Goal: Information Seeking & Learning: Check status

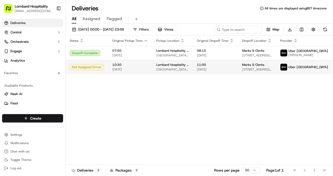
click at [121, 67] on span "10:30" at bounding box center [130, 65] width 36 height 4
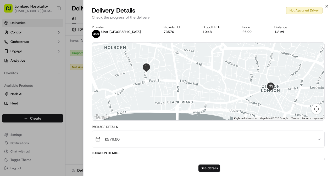
scroll to position [73, 0]
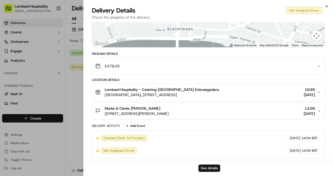
click at [184, 109] on div "Marks & Clerks Paula Archer 15 Fetter Ln, London EC4A 1BW, UK 11:00 17/09/2025" at bounding box center [206, 111] width 222 height 10
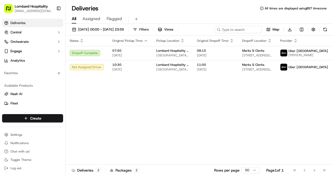
click at [106, 94] on div "Status Original Pickup Time Pickup Location Original Dropoff Time Dropoff Locat…" at bounding box center [208, 100] width 286 height 129
click at [89, 17] on span "Assigned" at bounding box center [91, 19] width 18 height 6
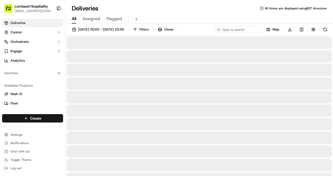
click at [75, 17] on span "All" at bounding box center [74, 19] width 4 height 6
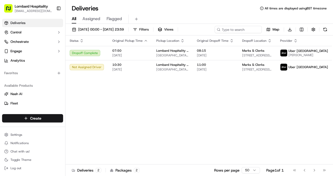
click at [97, 19] on span "Assigned" at bounding box center [91, 19] width 18 height 6
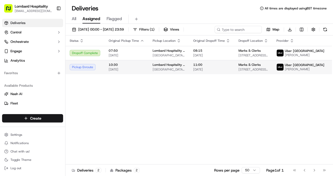
click at [121, 71] on span "[DATE]" at bounding box center [127, 69] width 36 height 4
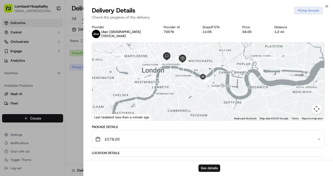
drag, startPoint x: 216, startPoint y: 93, endPoint x: 191, endPoint y: 81, distance: 27.3
click at [191, 81] on div at bounding box center [208, 82] width 232 height 78
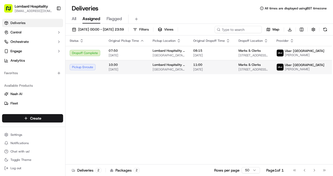
click at [134, 67] on span "10:30" at bounding box center [127, 65] width 36 height 4
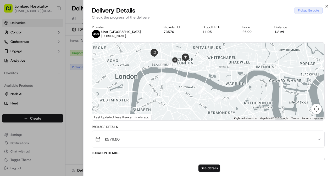
drag, startPoint x: 242, startPoint y: 92, endPoint x: 187, endPoint y: 66, distance: 60.8
click at [187, 66] on div at bounding box center [208, 82] width 232 height 78
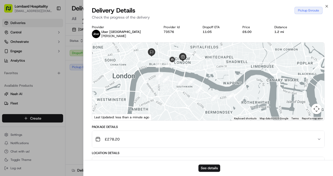
drag, startPoint x: 182, startPoint y: 70, endPoint x: 198, endPoint y: 90, distance: 25.5
click at [198, 90] on div at bounding box center [208, 82] width 232 height 78
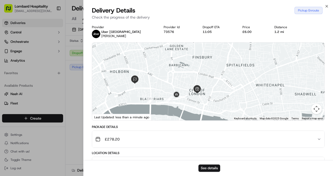
drag, startPoint x: 207, startPoint y: 109, endPoint x: 183, endPoint y: 99, distance: 26.0
click at [183, 99] on div at bounding box center [208, 82] width 232 height 78
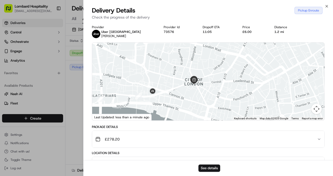
click at [322, 9] on div "Pickup Enroute" at bounding box center [308, 10] width 28 height 7
click at [325, 7] on icon "button" at bounding box center [326, 6] width 4 height 4
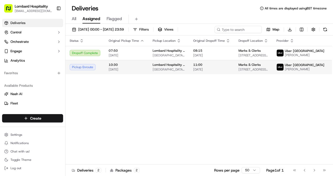
click at [136, 72] on span "[DATE]" at bounding box center [127, 69] width 36 height 4
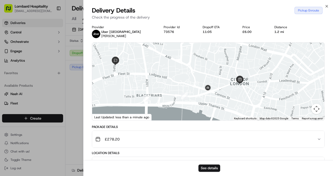
drag, startPoint x: 227, startPoint y: 90, endPoint x: 175, endPoint y: 81, distance: 52.2
click at [175, 81] on div at bounding box center [208, 82] width 232 height 78
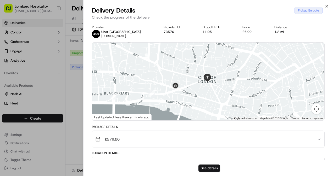
drag, startPoint x: 198, startPoint y: 81, endPoint x: 187, endPoint y: 81, distance: 11.2
click at [187, 81] on div at bounding box center [208, 82] width 232 height 78
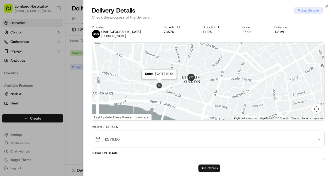
click at [159, 87] on img at bounding box center [159, 86] width 8 height 8
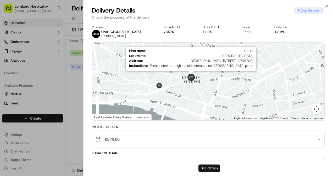
click at [190, 80] on img at bounding box center [191, 78] width 8 height 8
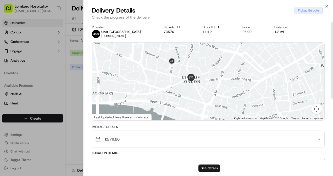
drag, startPoint x: 181, startPoint y: 86, endPoint x: 163, endPoint y: 76, distance: 21.4
click at [163, 76] on div at bounding box center [208, 82] width 232 height 78
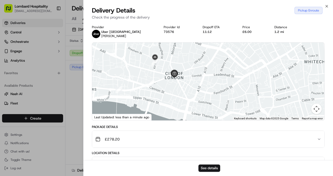
drag, startPoint x: 157, startPoint y: 73, endPoint x: 183, endPoint y: 103, distance: 39.1
click at [183, 103] on div at bounding box center [208, 82] width 232 height 78
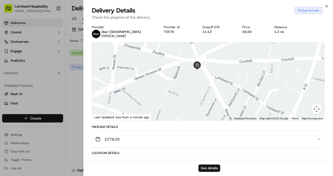
drag, startPoint x: 158, startPoint y: 74, endPoint x: 181, endPoint y: 87, distance: 26.6
click at [181, 87] on div at bounding box center [208, 82] width 232 height 78
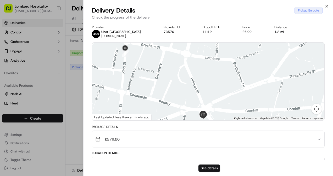
drag, startPoint x: 151, startPoint y: 67, endPoint x: 157, endPoint y: 124, distance: 56.9
click at [157, 124] on div "Provider Uber UK NEFTALI P. Provider Id 73576 Dropoff ETA 11:12 Price £6.00 Dis…" at bounding box center [208, 147] width 233 height 244
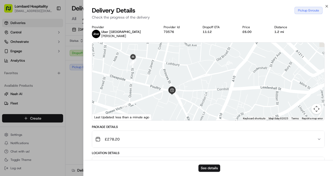
drag, startPoint x: 189, startPoint y: 111, endPoint x: 178, endPoint y: 93, distance: 21.1
click at [178, 93] on div at bounding box center [208, 82] width 232 height 78
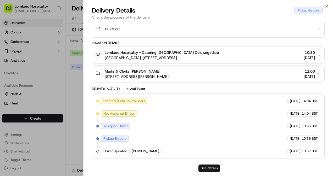
click at [140, 151] on span "[PERSON_NAME]" at bounding box center [145, 151] width 27 height 5
click at [212, 172] on div "See details" at bounding box center [207, 168] width 249 height 16
click at [213, 167] on button "See details" at bounding box center [209, 168] width 22 height 7
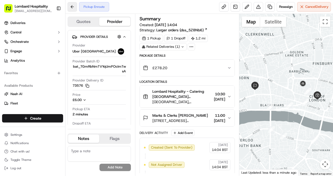
click at [70, 6] on button at bounding box center [71, 6] width 9 height 9
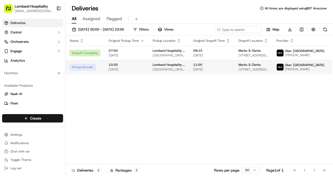
click at [119, 65] on span "10:30" at bounding box center [127, 65] width 36 height 4
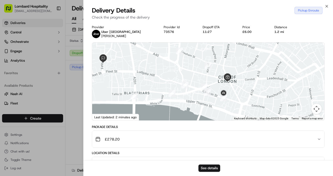
drag, startPoint x: 238, startPoint y: 82, endPoint x: 181, endPoint y: 72, distance: 57.9
click at [181, 72] on div at bounding box center [208, 82] width 232 height 78
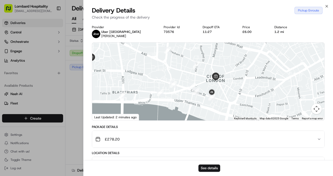
drag, startPoint x: 205, startPoint y: 128, endPoint x: 186, endPoint y: 128, distance: 18.8
click at [186, 128] on div "Package Details" at bounding box center [208, 127] width 233 height 4
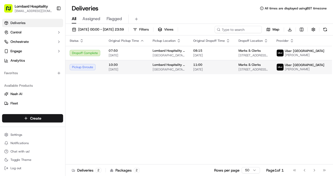
click at [166, 67] on span "Lombard Hospitality - Catering" at bounding box center [169, 65] width 32 height 4
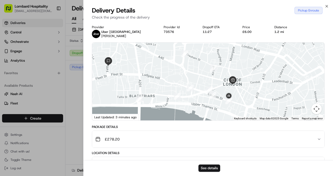
drag, startPoint x: 251, startPoint y: 109, endPoint x: 203, endPoint y: 102, distance: 48.7
click at [203, 102] on div at bounding box center [208, 82] width 232 height 78
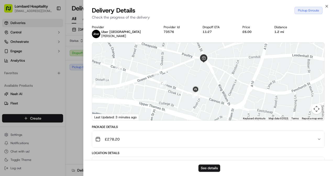
drag, startPoint x: 221, startPoint y: 102, endPoint x: 199, endPoint y: 85, distance: 27.0
click at [199, 85] on div at bounding box center [208, 82] width 232 height 78
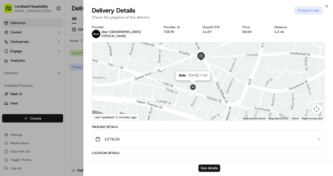
click at [191, 89] on img at bounding box center [193, 87] width 8 height 8
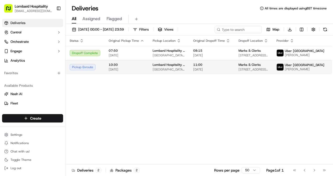
click at [150, 68] on td "Lombard Hospitality - Catering Underground Station Shop, [STREET_ADDRESS]" at bounding box center [168, 67] width 41 height 14
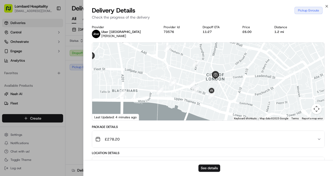
drag, startPoint x: 241, startPoint y: 93, endPoint x: 173, endPoint y: 82, distance: 69.2
click at [173, 82] on div at bounding box center [208, 82] width 232 height 78
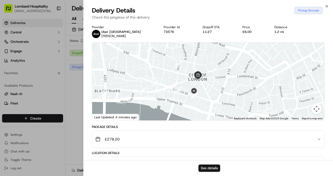
drag, startPoint x: 210, startPoint y: 86, endPoint x: 187, endPoint y: 80, distance: 23.6
click at [187, 80] on div at bounding box center [208, 82] width 232 height 78
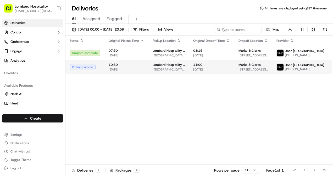
click at [144, 63] on td "10:30 [DATE]" at bounding box center [126, 67] width 44 height 14
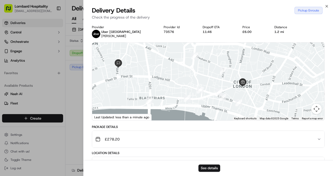
drag, startPoint x: 205, startPoint y: 78, endPoint x: 162, endPoint y: 67, distance: 43.8
click at [162, 67] on div at bounding box center [208, 82] width 232 height 78
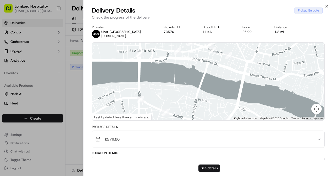
drag, startPoint x: 231, startPoint y: 87, endPoint x: 234, endPoint y: 50, distance: 37.0
click at [234, 50] on div at bounding box center [208, 82] width 232 height 78
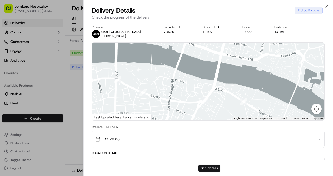
drag, startPoint x: 235, startPoint y: 97, endPoint x: 199, endPoint y: 67, distance: 46.6
click at [199, 67] on div at bounding box center [208, 82] width 232 height 78
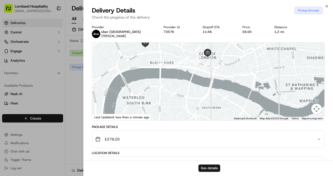
drag, startPoint x: 200, startPoint y: 66, endPoint x: 213, endPoint y: 98, distance: 34.3
click at [213, 98] on div at bounding box center [208, 82] width 232 height 78
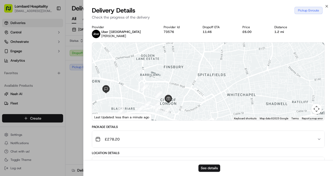
drag, startPoint x: 214, startPoint y: 80, endPoint x: 177, endPoint y: 73, distance: 37.2
click at [177, 73] on div at bounding box center [208, 82] width 232 height 78
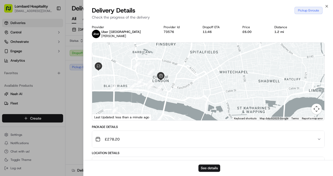
drag, startPoint x: 133, startPoint y: 75, endPoint x: 171, endPoint y: 87, distance: 38.8
click at [171, 87] on div at bounding box center [208, 82] width 232 height 78
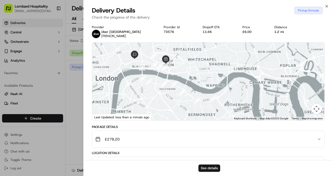
drag, startPoint x: 202, startPoint y: 87, endPoint x: 184, endPoint y: 56, distance: 35.3
click at [184, 56] on div at bounding box center [208, 82] width 232 height 78
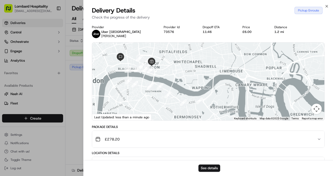
drag, startPoint x: 185, startPoint y: 64, endPoint x: 187, endPoint y: 105, distance: 40.8
click at [187, 105] on div at bounding box center [208, 82] width 232 height 78
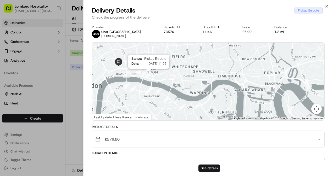
click at [148, 75] on img "15" at bounding box center [148, 75] width 7 height 7
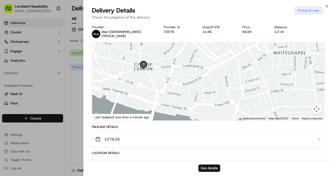
drag, startPoint x: 161, startPoint y: 72, endPoint x: 199, endPoint y: 72, distance: 37.9
click at [199, 72] on div "To navigate, press the arrow keys." at bounding box center [208, 82] width 232 height 78
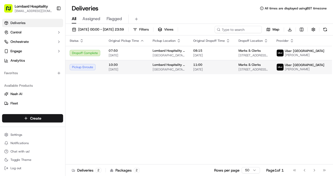
click at [132, 70] on span "[DATE]" at bounding box center [127, 69] width 36 height 4
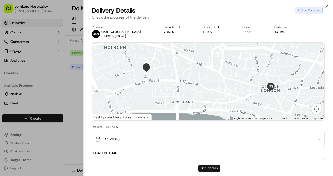
drag, startPoint x: 215, startPoint y: 88, endPoint x: 166, endPoint y: 74, distance: 50.7
click at [166, 74] on div at bounding box center [208, 82] width 232 height 78
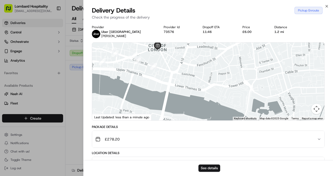
drag, startPoint x: 176, startPoint y: 78, endPoint x: 196, endPoint y: 93, distance: 24.3
click at [196, 93] on div at bounding box center [208, 82] width 232 height 78
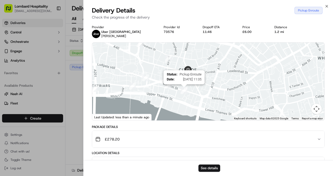
click at [185, 92] on img "15" at bounding box center [183, 90] width 7 height 7
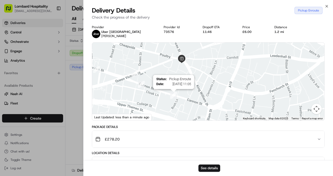
click at [175, 98] on img "15" at bounding box center [173, 95] width 7 height 7
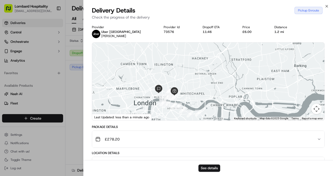
drag, startPoint x: 187, startPoint y: 93, endPoint x: 174, endPoint y: 73, distance: 23.6
click at [174, 73] on div at bounding box center [208, 82] width 232 height 78
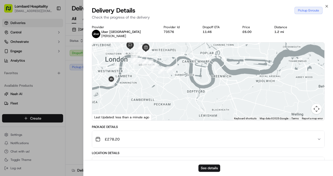
drag, startPoint x: 170, startPoint y: 86, endPoint x: 195, endPoint y: 83, distance: 25.1
click at [195, 83] on div at bounding box center [208, 82] width 232 height 78
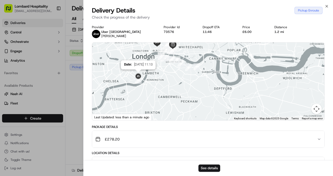
click at [139, 77] on img at bounding box center [138, 76] width 8 height 8
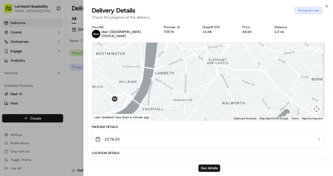
drag, startPoint x: 145, startPoint y: 60, endPoint x: 119, endPoint y: 110, distance: 56.4
click at [119, 110] on div at bounding box center [208, 82] width 232 height 78
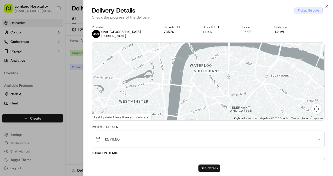
drag, startPoint x: 144, startPoint y: 82, endPoint x: 202, endPoint y: 56, distance: 64.3
click at [202, 56] on div at bounding box center [208, 82] width 232 height 78
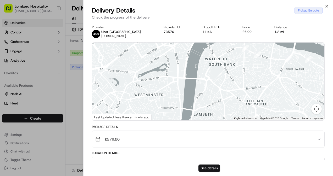
drag, startPoint x: 170, startPoint y: 103, endPoint x: 172, endPoint y: 73, distance: 29.6
click at [172, 73] on div at bounding box center [208, 82] width 232 height 78
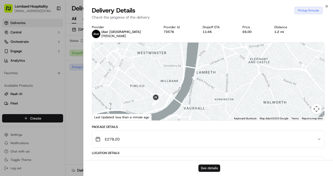
click at [208, 167] on button "See details" at bounding box center [209, 168] width 22 height 7
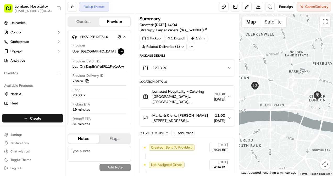
scroll to position [69, 0]
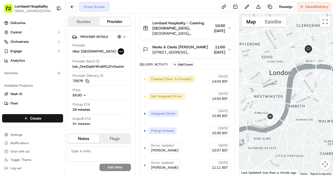
drag, startPoint x: 279, startPoint y: 84, endPoint x: 317, endPoint y: 48, distance: 52.2
click at [317, 48] on div at bounding box center [286, 95] width 94 height 162
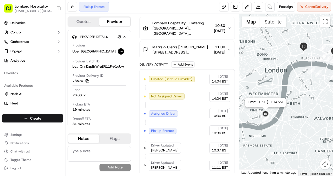
click at [266, 115] on img at bounding box center [265, 114] width 8 height 8
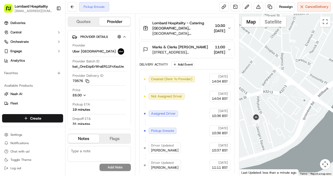
drag, startPoint x: 266, startPoint y: 116, endPoint x: 259, endPoint y: 94, distance: 23.0
click at [259, 94] on div at bounding box center [286, 95] width 94 height 162
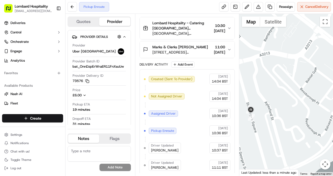
drag, startPoint x: 268, startPoint y: 114, endPoint x: 260, endPoint y: 93, distance: 23.0
click at [260, 93] on div at bounding box center [286, 95] width 94 height 162
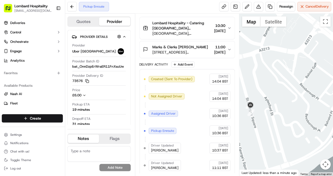
scroll to position [0, 0]
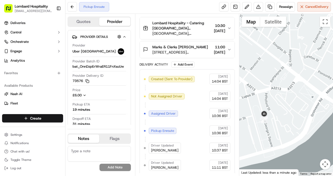
drag, startPoint x: 272, startPoint y: 64, endPoint x: 286, endPoint y: 81, distance: 21.7
click at [286, 81] on div at bounding box center [286, 95] width 94 height 162
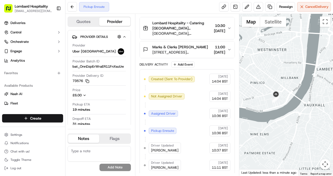
drag, startPoint x: 301, startPoint y: 75, endPoint x: 290, endPoint y: 89, distance: 18.1
click at [290, 89] on div at bounding box center [286, 95] width 94 height 162
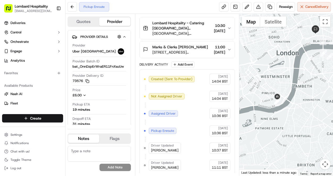
drag, startPoint x: 300, startPoint y: 86, endPoint x: 268, endPoint y: 86, distance: 32.2
click at [268, 86] on div at bounding box center [286, 95] width 94 height 162
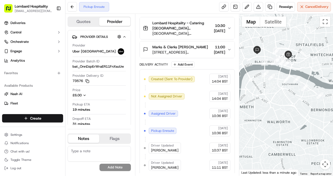
drag, startPoint x: 302, startPoint y: 68, endPoint x: 263, endPoint y: 80, distance: 41.7
click at [263, 80] on div at bounding box center [286, 95] width 94 height 162
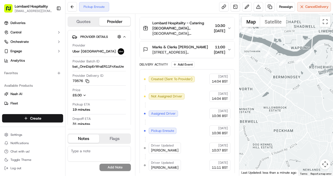
drag, startPoint x: 267, startPoint y: 80, endPoint x: 319, endPoint y: 92, distance: 52.7
click at [318, 91] on div at bounding box center [286, 95] width 94 height 162
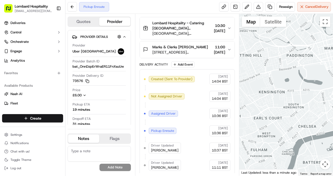
drag, startPoint x: 307, startPoint y: 99, endPoint x: 261, endPoint y: 62, distance: 59.2
click at [261, 62] on div at bounding box center [286, 95] width 94 height 162
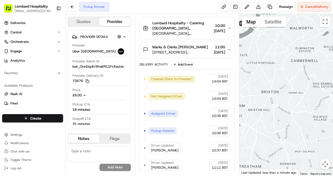
drag, startPoint x: 263, startPoint y: 63, endPoint x: 302, endPoint y: 114, distance: 64.4
click at [302, 114] on div at bounding box center [286, 95] width 94 height 162
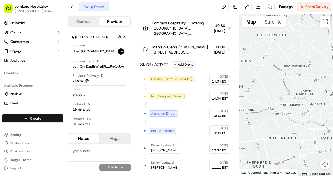
drag, startPoint x: 302, startPoint y: 114, endPoint x: 251, endPoint y: 82, distance: 60.5
click at [251, 82] on div at bounding box center [286, 95] width 94 height 162
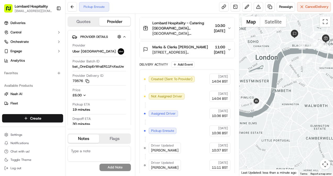
drag, startPoint x: 252, startPoint y: 92, endPoint x: 255, endPoint y: 75, distance: 16.5
click at [255, 75] on div at bounding box center [286, 95] width 94 height 162
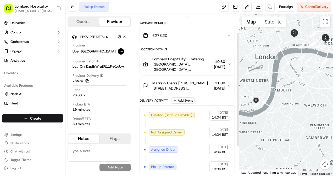
scroll to position [19, 0]
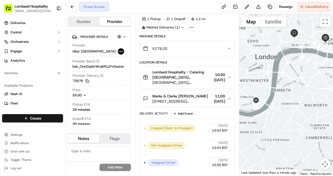
click at [228, 97] on icon "button" at bounding box center [229, 99] width 4 height 4
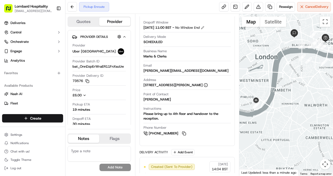
scroll to position [0, 0]
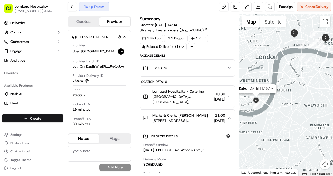
click at [257, 104] on img at bounding box center [256, 101] width 8 height 8
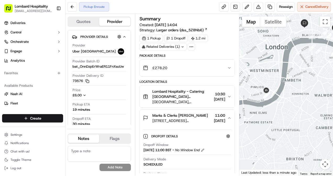
drag, startPoint x: 257, startPoint y: 103, endPoint x: 273, endPoint y: 88, distance: 21.5
click at [273, 88] on div "To navigate, press the arrow keys." at bounding box center [286, 95] width 94 height 162
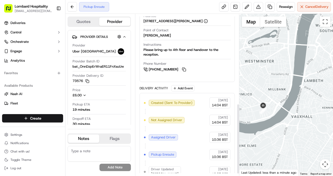
scroll to position [210, 0]
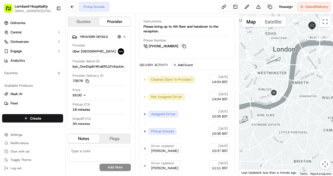
drag, startPoint x: 290, startPoint y: 86, endPoint x: 254, endPoint y: 80, distance: 35.9
click at [254, 80] on div "To navigate, press the arrow keys." at bounding box center [286, 95] width 94 height 162
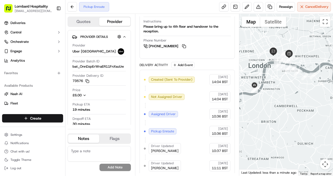
drag, startPoint x: 260, startPoint y: 89, endPoint x: 293, endPoint y: 94, distance: 33.2
click at [293, 94] on div at bounding box center [286, 95] width 94 height 162
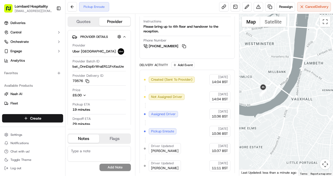
drag, startPoint x: 248, startPoint y: 108, endPoint x: 269, endPoint y: 106, distance: 20.7
click at [269, 106] on div at bounding box center [286, 95] width 94 height 162
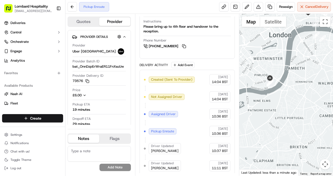
drag, startPoint x: 295, startPoint y: 72, endPoint x: 268, endPoint y: 85, distance: 29.7
click at [268, 85] on div at bounding box center [286, 95] width 94 height 162
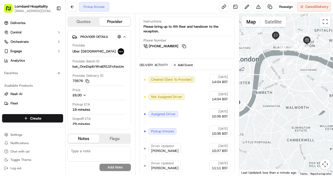
drag, startPoint x: 283, startPoint y: 81, endPoint x: 321, endPoint y: 81, distance: 38.2
click at [321, 81] on div at bounding box center [286, 95] width 94 height 162
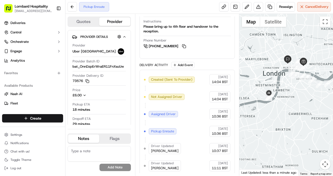
drag, startPoint x: 288, startPoint y: 106, endPoint x: 277, endPoint y: 106, distance: 11.0
click at [277, 106] on div at bounding box center [286, 95] width 94 height 162
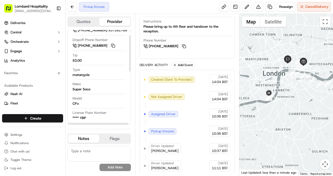
scroll to position [0, 0]
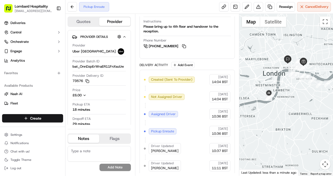
click at [280, 88] on div at bounding box center [286, 95] width 94 height 162
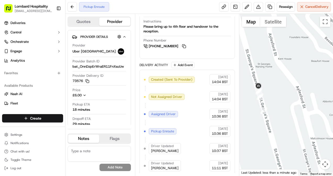
drag, startPoint x: 288, startPoint y: 98, endPoint x: 272, endPoint y: 83, distance: 22.0
click at [272, 83] on div at bounding box center [286, 95] width 94 height 162
click at [258, 86] on img at bounding box center [258, 86] width 8 height 8
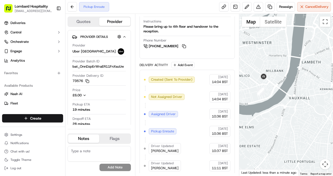
drag, startPoint x: 283, startPoint y: 57, endPoint x: 276, endPoint y: 54, distance: 7.3
click at [276, 54] on div at bounding box center [286, 95] width 94 height 162
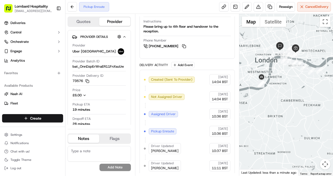
drag, startPoint x: 280, startPoint y: 49, endPoint x: 269, endPoint y: 75, distance: 28.1
click at [269, 75] on div at bounding box center [286, 95] width 94 height 162
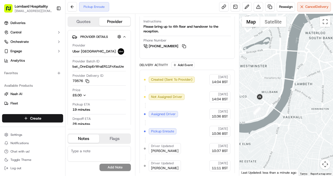
click at [260, 78] on div at bounding box center [286, 95] width 94 height 162
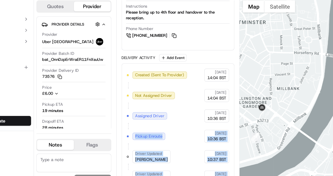
drag, startPoint x: 233, startPoint y: 113, endPoint x: 238, endPoint y: 93, distance: 20.6
click at [238, 93] on div "Summary Created: 16/09/2025 14:04 Strategy: Larger orders (dss_5Z8Nb6) 1 Pickup…" at bounding box center [187, 95] width 104 height 162
drag, startPoint x: 238, startPoint y: 93, endPoint x: 197, endPoint y: 86, distance: 42.1
click at [197, 86] on div "Created (Sent To Provider) Uber UK 16/09/2025 14:04 BST Not Assigned Driver Ube…" at bounding box center [187, 122] width 87 height 97
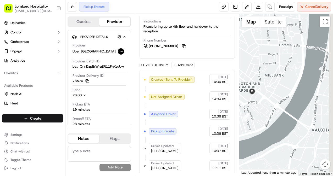
drag, startPoint x: 261, startPoint y: 88, endPoint x: 253, endPoint y: 63, distance: 26.2
click at [253, 63] on div at bounding box center [286, 95] width 94 height 162
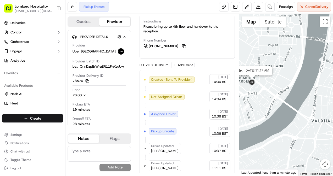
click at [253, 81] on img at bounding box center [251, 82] width 8 height 8
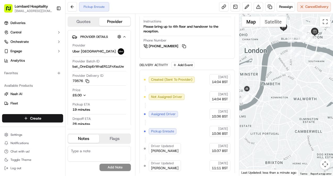
drag, startPoint x: 280, startPoint y: 68, endPoint x: 273, endPoint y: 81, distance: 14.8
click at [273, 81] on div at bounding box center [286, 95] width 94 height 162
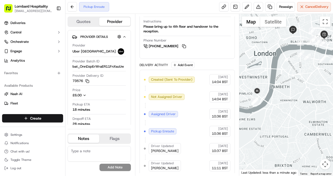
drag, startPoint x: 279, startPoint y: 69, endPoint x: 289, endPoint y: 72, distance: 10.0
click at [289, 72] on div at bounding box center [286, 95] width 94 height 162
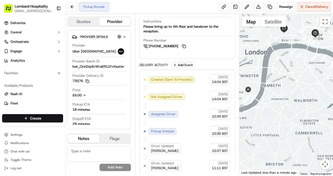
drag, startPoint x: 289, startPoint y: 72, endPoint x: 267, endPoint y: 72, distance: 22.0
click at [267, 72] on div at bounding box center [286, 95] width 94 height 162
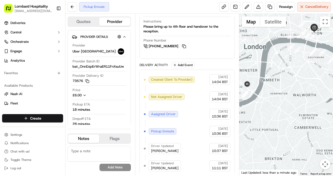
drag, startPoint x: 277, startPoint y: 75, endPoint x: 296, endPoint y: 68, distance: 20.0
click at [296, 68] on div at bounding box center [286, 95] width 94 height 162
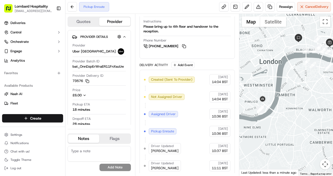
drag, startPoint x: 316, startPoint y: 113, endPoint x: 329, endPoint y: 128, distance: 19.9
click at [329, 128] on div at bounding box center [286, 95] width 94 height 162
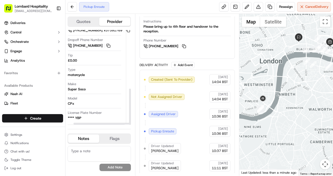
scroll to position [153, 0]
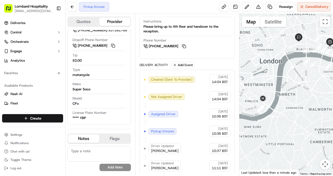
click at [281, 108] on div at bounding box center [286, 95] width 94 height 162
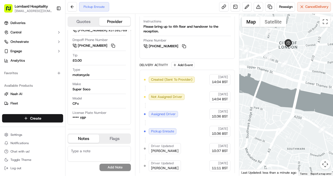
drag, startPoint x: 284, startPoint y: 72, endPoint x: 281, endPoint y: 59, distance: 13.3
click at [281, 59] on div at bounding box center [286, 95] width 94 height 162
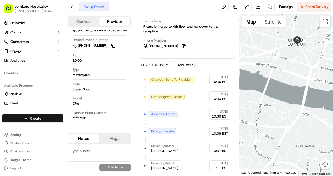
drag, startPoint x: 279, startPoint y: 58, endPoint x: 306, endPoint y: 89, distance: 41.9
click at [306, 89] on div at bounding box center [286, 95] width 94 height 162
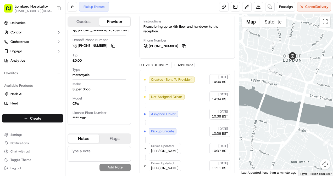
drag, startPoint x: 302, startPoint y: 96, endPoint x: 272, endPoint y: 83, distance: 33.3
click at [272, 83] on div at bounding box center [286, 95] width 94 height 162
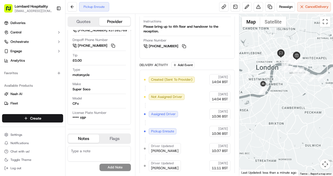
drag, startPoint x: 261, startPoint y: 100, endPoint x: 290, endPoint y: 76, distance: 37.2
click at [290, 76] on div at bounding box center [286, 95] width 94 height 162
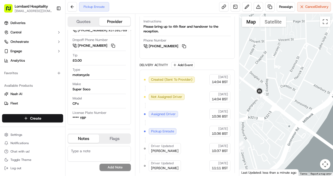
drag, startPoint x: 257, startPoint y: 108, endPoint x: 267, endPoint y: 104, distance: 10.8
click at [267, 104] on div at bounding box center [286, 95] width 94 height 162
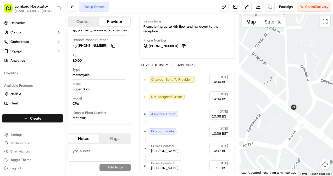
drag, startPoint x: 293, startPoint y: 132, endPoint x: 252, endPoint y: 117, distance: 43.8
click at [252, 117] on div at bounding box center [286, 95] width 94 height 162
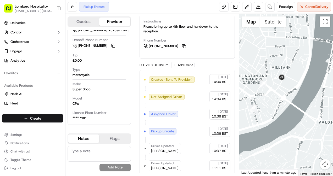
drag, startPoint x: 302, startPoint y: 136, endPoint x: 289, endPoint y: 126, distance: 16.0
click at [289, 126] on div at bounding box center [286, 95] width 94 height 162
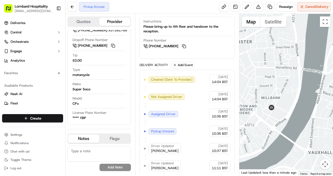
drag, startPoint x: 299, startPoint y: 100, endPoint x: 288, endPoint y: 133, distance: 34.7
click at [288, 133] on div at bounding box center [286, 95] width 94 height 162
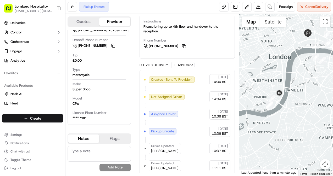
drag, startPoint x: 307, startPoint y: 94, endPoint x: 290, endPoint y: 92, distance: 16.8
click at [290, 92] on div at bounding box center [286, 95] width 94 height 162
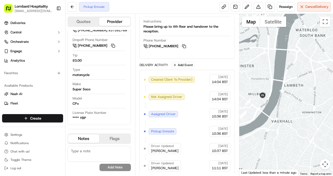
drag, startPoint x: 257, startPoint y: 117, endPoint x: 260, endPoint y: 118, distance: 3.8
click at [260, 118] on div at bounding box center [286, 95] width 94 height 162
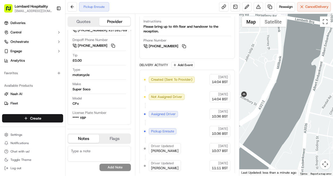
drag, startPoint x: 269, startPoint y: 108, endPoint x: 263, endPoint y: 99, distance: 10.6
click at [263, 99] on div at bounding box center [286, 95] width 94 height 162
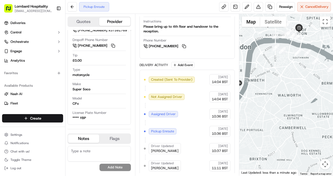
drag, startPoint x: 318, startPoint y: 77, endPoint x: 281, endPoint y: 77, distance: 36.6
click at [281, 77] on div at bounding box center [286, 95] width 94 height 162
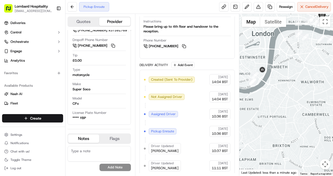
drag, startPoint x: 272, startPoint y: 89, endPoint x: 300, endPoint y: 73, distance: 33.0
click at [300, 73] on div at bounding box center [286, 95] width 94 height 162
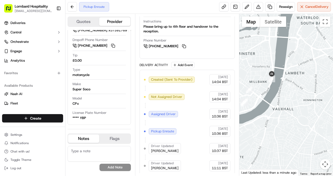
drag, startPoint x: 301, startPoint y: 51, endPoint x: 287, endPoint y: 74, distance: 26.6
click at [287, 74] on div at bounding box center [286, 95] width 94 height 162
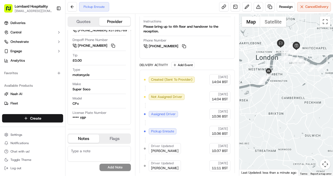
drag, startPoint x: 291, startPoint y: 77, endPoint x: 276, endPoint y: 74, distance: 15.4
click at [276, 74] on div at bounding box center [286, 95] width 94 height 162
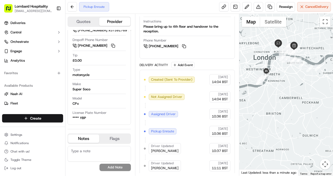
drag, startPoint x: 286, startPoint y: 67, endPoint x: 286, endPoint y: 74, distance: 6.5
click at [286, 74] on div at bounding box center [286, 95] width 94 height 162
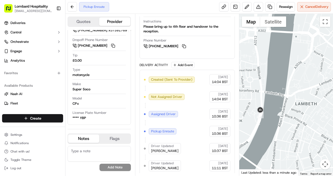
drag, startPoint x: 269, startPoint y: 80, endPoint x: 291, endPoint y: 72, distance: 23.3
click at [291, 72] on div at bounding box center [286, 95] width 94 height 162
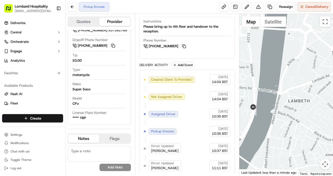
drag, startPoint x: 268, startPoint y: 129, endPoint x: 257, endPoint y: 126, distance: 10.7
click at [257, 126] on div at bounding box center [286, 95] width 94 height 162
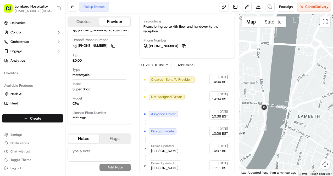
drag, startPoint x: 272, startPoint y: 105, endPoint x: 273, endPoint y: 97, distance: 7.3
click at [273, 97] on div at bounding box center [286, 95] width 94 height 162
click at [36, 151] on button "Chat with us!" at bounding box center [32, 151] width 61 height 7
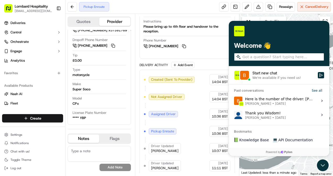
click at [275, 75] on div "Start new chat" at bounding box center [283, 73] width 62 height 5
click at [318, 75] on button "Start new chat We're available if you need us!" at bounding box center [321, 75] width 6 height 6
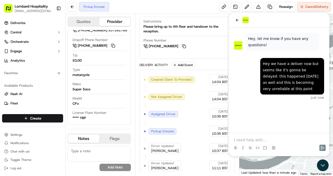
click at [264, 138] on p at bounding box center [279, 140] width 90 height 5
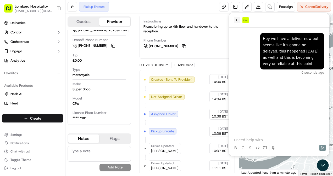
click at [236, 20] on icon "back" at bounding box center [237, 20] width 4 height 4
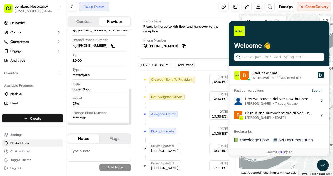
click at [41, 144] on button "Notifications" at bounding box center [32, 143] width 61 height 7
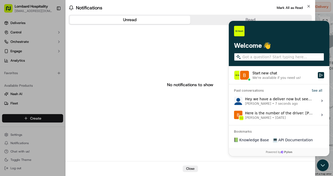
click at [27, 123] on body "Lombard Hospitality yasiru@lombardh.co.uk Toggle Sidebar Deliveries Control Orc…" at bounding box center [166, 88] width 333 height 176
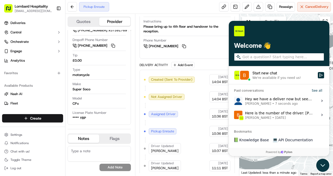
click at [324, 164] on icon "Open customer support" at bounding box center [322, 165] width 13 height 13
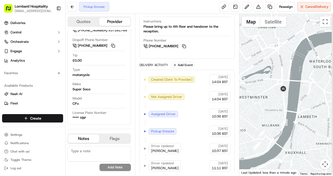
drag, startPoint x: 301, startPoint y: 108, endPoint x: 284, endPoint y: 105, distance: 17.2
click at [284, 105] on div at bounding box center [286, 95] width 94 height 162
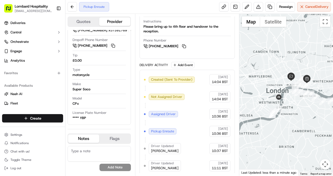
drag, startPoint x: 306, startPoint y: 108, endPoint x: 294, endPoint y: 105, distance: 12.3
click at [294, 105] on div at bounding box center [286, 95] width 94 height 162
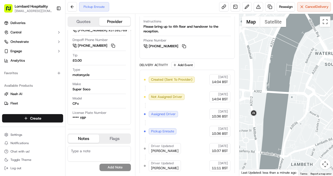
drag, startPoint x: 309, startPoint y: 78, endPoint x: 288, endPoint y: 77, distance: 20.4
click at [288, 77] on div at bounding box center [286, 95] width 94 height 162
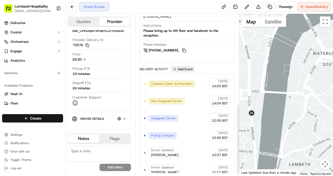
scroll to position [205, 0]
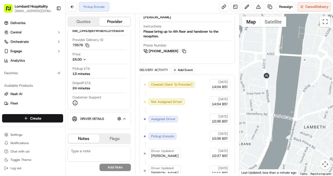
drag, startPoint x: 266, startPoint y: 115, endPoint x: 283, endPoint y: 74, distance: 43.5
click at [283, 74] on div at bounding box center [286, 95] width 94 height 162
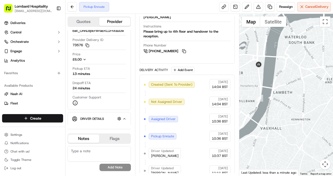
drag, startPoint x: 283, startPoint y: 75, endPoint x: 265, endPoint y: 68, distance: 19.7
click at [265, 68] on div at bounding box center [286, 95] width 94 height 162
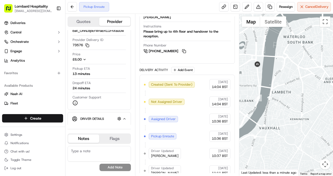
drag, startPoint x: 293, startPoint y: 57, endPoint x: 281, endPoint y: 70, distance: 16.8
click at [281, 70] on div at bounding box center [286, 95] width 94 height 162
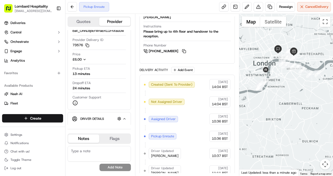
drag, startPoint x: 298, startPoint y: 68, endPoint x: 288, endPoint y: 70, distance: 9.9
click at [288, 70] on div at bounding box center [286, 95] width 94 height 162
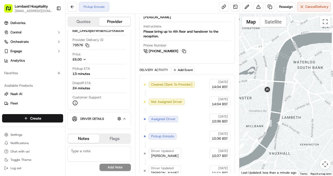
drag, startPoint x: 259, startPoint y: 95, endPoint x: 312, endPoint y: 75, distance: 56.4
click at [312, 75] on div at bounding box center [286, 95] width 94 height 162
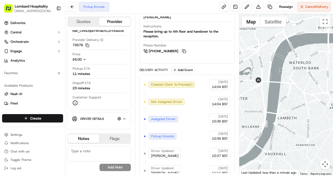
drag, startPoint x: 308, startPoint y: 77, endPoint x: 303, endPoint y: 77, distance: 4.7
click at [303, 77] on div at bounding box center [286, 95] width 94 height 162
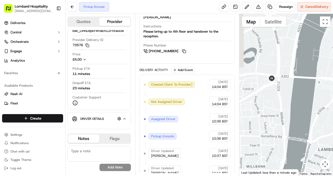
drag, startPoint x: 252, startPoint y: 92, endPoint x: 283, endPoint y: 94, distance: 30.7
click at [283, 94] on div at bounding box center [286, 95] width 94 height 162
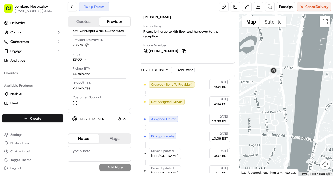
click at [263, 60] on div at bounding box center [286, 95] width 94 height 162
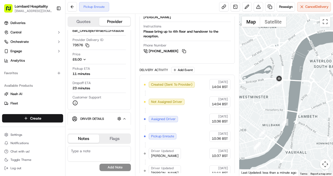
drag, startPoint x: 289, startPoint y: 54, endPoint x: 294, endPoint y: 69, distance: 16.0
click at [294, 69] on div at bounding box center [286, 95] width 94 height 162
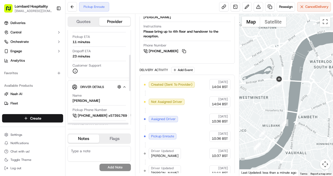
scroll to position [68, 0]
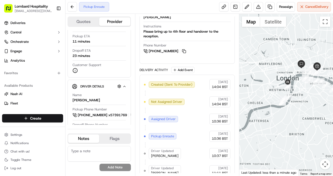
drag, startPoint x: 310, startPoint y: 97, endPoint x: 298, endPoint y: 93, distance: 12.6
click at [298, 93] on div at bounding box center [286, 95] width 94 height 162
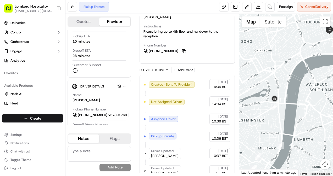
drag, startPoint x: 283, startPoint y: 95, endPoint x: 280, endPoint y: 87, distance: 8.0
click at [280, 87] on div at bounding box center [286, 95] width 94 height 162
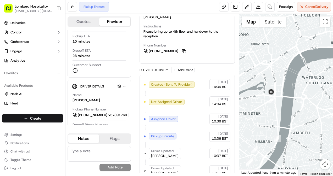
drag, startPoint x: 297, startPoint y: 91, endPoint x: 293, endPoint y: 90, distance: 3.6
click at [293, 90] on div at bounding box center [286, 95] width 94 height 162
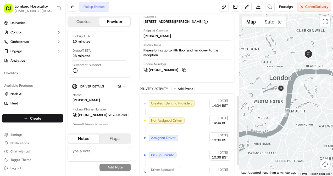
scroll to position [210, 0]
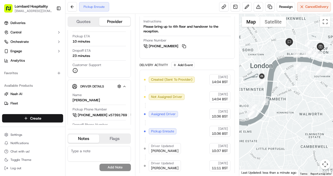
drag, startPoint x: 292, startPoint y: 81, endPoint x: 272, endPoint y: 68, distance: 24.3
click at [272, 68] on div at bounding box center [286, 95] width 94 height 162
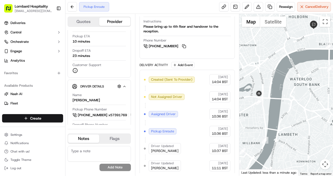
drag, startPoint x: 262, startPoint y: 86, endPoint x: 283, endPoint y: 77, distance: 23.2
click at [283, 77] on div at bounding box center [286, 95] width 94 height 162
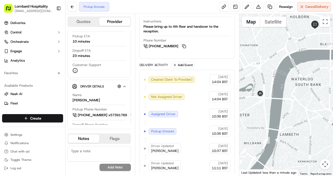
drag, startPoint x: 283, startPoint y: 77, endPoint x: 272, endPoint y: 65, distance: 16.3
click at [272, 65] on div at bounding box center [286, 95] width 94 height 162
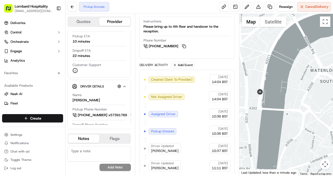
drag, startPoint x: 268, startPoint y: 84, endPoint x: 272, endPoint y: 79, distance: 6.6
click at [272, 79] on div at bounding box center [286, 95] width 94 height 162
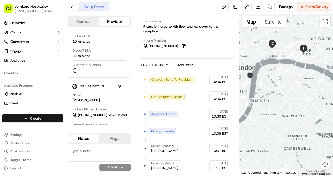
drag, startPoint x: 300, startPoint y: 74, endPoint x: 278, endPoint y: 72, distance: 22.6
click at [278, 72] on div at bounding box center [286, 95] width 94 height 162
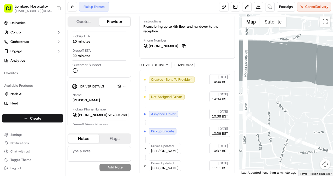
drag, startPoint x: 272, startPoint y: 63, endPoint x: 321, endPoint y: 59, distance: 49.9
click at [321, 59] on div at bounding box center [286, 95] width 94 height 162
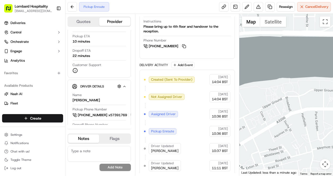
drag, startPoint x: 288, startPoint y: 83, endPoint x: 319, endPoint y: 67, distance: 34.7
click at [319, 67] on div at bounding box center [286, 95] width 94 height 162
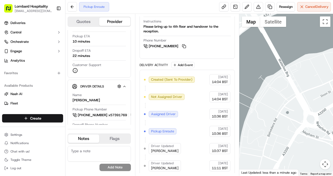
drag, startPoint x: 319, startPoint y: 67, endPoint x: 328, endPoint y: 64, distance: 9.7
click at [328, 64] on div at bounding box center [286, 95] width 94 height 162
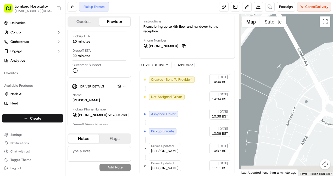
drag, startPoint x: 311, startPoint y: 76, endPoint x: 332, endPoint y: 65, distance: 24.9
click at [332, 65] on html "Lombard Hospitality yasiru@lombardh.co.uk Toggle Sidebar Deliveries Control Orc…" at bounding box center [166, 88] width 333 height 176
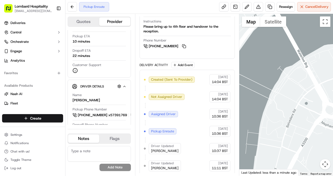
drag, startPoint x: 312, startPoint y: 57, endPoint x: 332, endPoint y: 43, distance: 24.3
click at [332, 43] on html "Lombard Hospitality yasiru@lombardh.co.uk Toggle Sidebar Deliveries Control Orc…" at bounding box center [166, 88] width 333 height 176
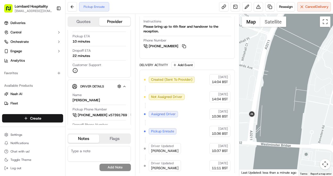
drag, startPoint x: 311, startPoint y: 64, endPoint x: 319, endPoint y: 50, distance: 16.3
click at [319, 50] on div at bounding box center [286, 95] width 94 height 162
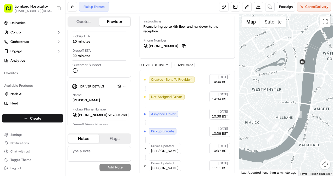
drag, startPoint x: 321, startPoint y: 48, endPoint x: 308, endPoint y: 63, distance: 19.8
click at [308, 63] on div at bounding box center [286, 95] width 94 height 162
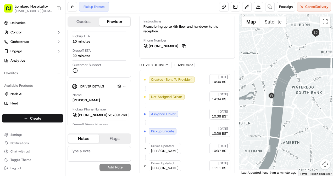
drag, startPoint x: 308, startPoint y: 66, endPoint x: 285, endPoint y: 68, distance: 22.3
click at [285, 68] on div at bounding box center [286, 95] width 94 height 162
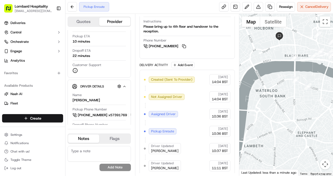
drag, startPoint x: 300, startPoint y: 71, endPoint x: 289, endPoint y: 72, distance: 10.5
click at [289, 72] on div at bounding box center [286, 95] width 94 height 162
drag, startPoint x: 297, startPoint y: 69, endPoint x: 268, endPoint y: 70, distance: 29.3
click at [268, 70] on div at bounding box center [286, 95] width 94 height 162
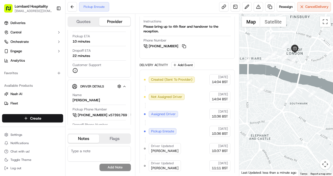
drag, startPoint x: 286, startPoint y: 74, endPoint x: 251, endPoint y: 70, distance: 35.6
click at [251, 70] on div at bounding box center [286, 95] width 94 height 162
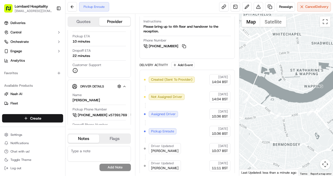
drag, startPoint x: 257, startPoint y: 69, endPoint x: 285, endPoint y: 73, distance: 28.0
click at [285, 73] on div at bounding box center [286, 95] width 94 height 162
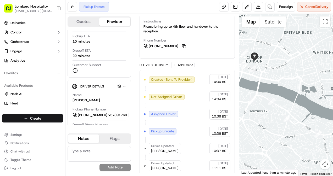
drag, startPoint x: 285, startPoint y: 73, endPoint x: 301, endPoint y: 87, distance: 20.4
click at [301, 87] on div at bounding box center [286, 95] width 94 height 162
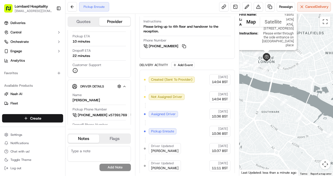
click at [267, 57] on img at bounding box center [266, 57] width 8 height 8
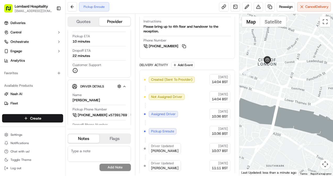
drag, startPoint x: 261, startPoint y: 69, endPoint x: 293, endPoint y: 58, distance: 34.1
click at [293, 58] on div "To navigate, press the arrow keys." at bounding box center [286, 95] width 94 height 162
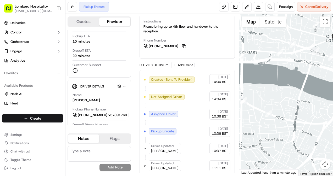
drag, startPoint x: 280, startPoint y: 72, endPoint x: 299, endPoint y: 70, distance: 19.2
click at [299, 70] on div at bounding box center [286, 95] width 94 height 162
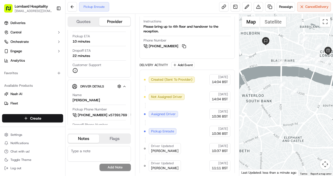
drag, startPoint x: 282, startPoint y: 75, endPoint x: 308, endPoint y: 64, distance: 28.2
click at [308, 64] on div at bounding box center [286, 95] width 94 height 162
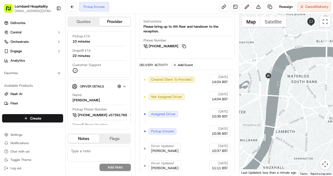
drag, startPoint x: 278, startPoint y: 101, endPoint x: 264, endPoint y: 106, distance: 14.2
click at [264, 106] on div at bounding box center [286, 95] width 94 height 162
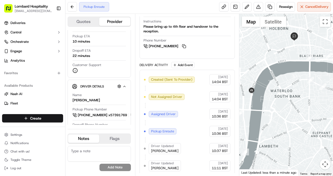
drag, startPoint x: 284, startPoint y: 74, endPoint x: 266, endPoint y: 89, distance: 24.7
click at [266, 89] on div at bounding box center [286, 95] width 94 height 162
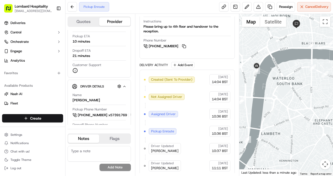
drag, startPoint x: 301, startPoint y: 88, endPoint x: 304, endPoint y: 75, distance: 13.8
click at [304, 75] on div at bounding box center [286, 95] width 94 height 162
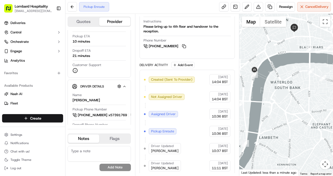
drag, startPoint x: 304, startPoint y: 75, endPoint x: 300, endPoint y: 81, distance: 6.9
click at [300, 81] on div at bounding box center [286, 95] width 94 height 162
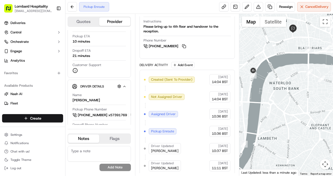
click at [262, 60] on div at bounding box center [286, 95] width 94 height 162
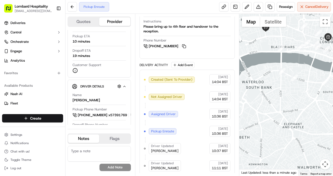
drag, startPoint x: 307, startPoint y: 95, endPoint x: 286, endPoint y: 97, distance: 21.2
click at [286, 97] on div at bounding box center [286, 95] width 94 height 162
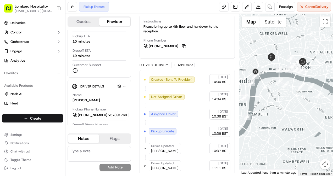
drag, startPoint x: 278, startPoint y: 99, endPoint x: 272, endPoint y: 94, distance: 7.5
click at [272, 94] on div at bounding box center [286, 95] width 94 height 162
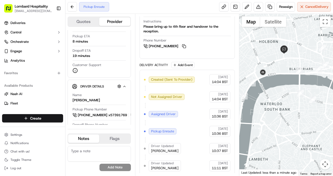
drag, startPoint x: 272, startPoint y: 71, endPoint x: 286, endPoint y: 82, distance: 17.6
click at [286, 82] on div at bounding box center [286, 95] width 94 height 162
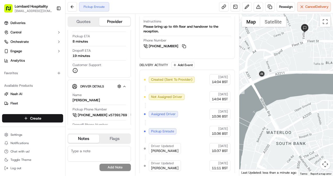
drag, startPoint x: 275, startPoint y: 79, endPoint x: 267, endPoint y: 79, distance: 7.8
click at [267, 79] on div at bounding box center [286, 95] width 94 height 162
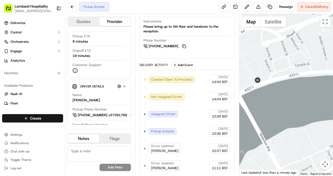
drag, startPoint x: 275, startPoint y: 88, endPoint x: 267, endPoint y: 89, distance: 7.9
click at [267, 89] on div at bounding box center [286, 95] width 94 height 162
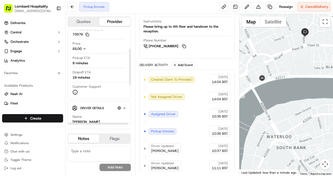
scroll to position [46, 0]
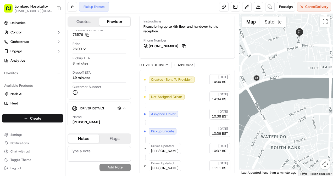
drag, startPoint x: 297, startPoint y: 88, endPoint x: 290, endPoint y: 89, distance: 7.3
click at [290, 89] on div at bounding box center [286, 95] width 94 height 162
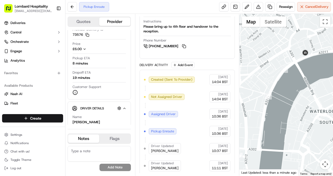
drag, startPoint x: 269, startPoint y: 115, endPoint x: 275, endPoint y: 98, distance: 18.2
click at [275, 98] on div at bounding box center [286, 95] width 94 height 162
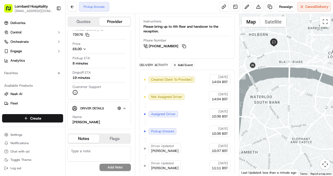
drag, startPoint x: 318, startPoint y: 82, endPoint x: 286, endPoint y: 77, distance: 31.9
click at [286, 77] on div at bounding box center [286, 95] width 94 height 162
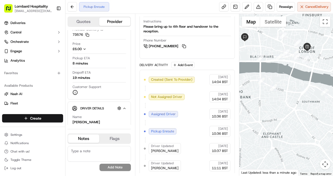
drag, startPoint x: 294, startPoint y: 72, endPoint x: 305, endPoint y: 74, distance: 11.1
click at [305, 74] on div at bounding box center [286, 95] width 94 height 162
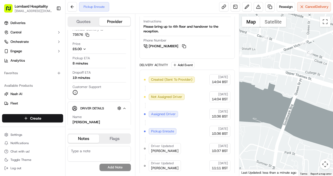
drag, startPoint x: 307, startPoint y: 53, endPoint x: 267, endPoint y: 73, distance: 44.7
click at [267, 73] on div at bounding box center [286, 95] width 94 height 162
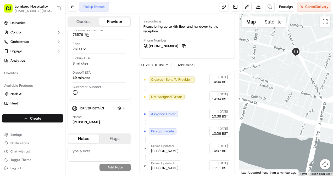
drag, startPoint x: 307, startPoint y: 54, endPoint x: 270, endPoint y: 66, distance: 38.3
click at [270, 66] on div at bounding box center [286, 95] width 94 height 162
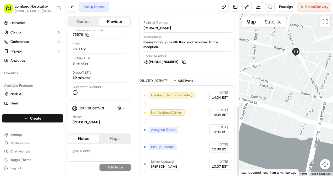
scroll to position [210, 0]
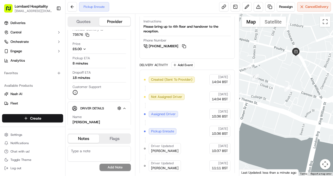
drag, startPoint x: 271, startPoint y: 77, endPoint x: 313, endPoint y: 65, distance: 43.1
click at [313, 65] on div at bounding box center [286, 95] width 94 height 162
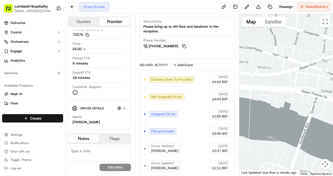
drag, startPoint x: 288, startPoint y: 83, endPoint x: 325, endPoint y: 79, distance: 36.8
click at [325, 79] on div at bounding box center [286, 95] width 94 height 162
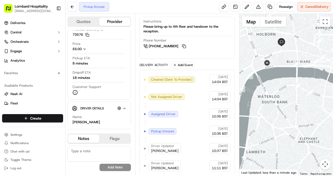
drag, startPoint x: 269, startPoint y: 83, endPoint x: 320, endPoint y: 74, distance: 52.3
click at [320, 74] on div at bounding box center [286, 95] width 94 height 162
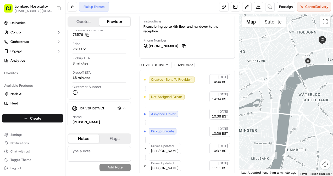
drag, startPoint x: 305, startPoint y: 75, endPoint x: 308, endPoint y: 73, distance: 3.1
click at [308, 73] on div at bounding box center [286, 95] width 94 height 162
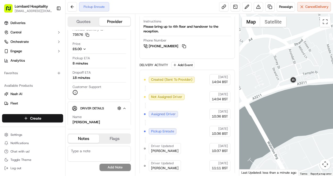
drag, startPoint x: 311, startPoint y: 103, endPoint x: 297, endPoint y: 95, distance: 16.0
click at [297, 95] on div at bounding box center [286, 95] width 94 height 162
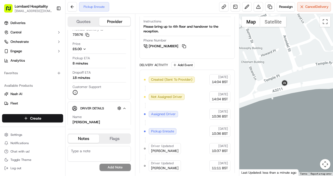
drag, startPoint x: 298, startPoint y: 84, endPoint x: 287, endPoint y: 81, distance: 11.4
click at [287, 81] on div at bounding box center [286, 95] width 94 height 162
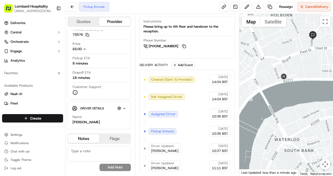
drag, startPoint x: 291, startPoint y: 98, endPoint x: 288, endPoint y: 97, distance: 3.9
click at [288, 97] on div at bounding box center [286, 95] width 94 height 162
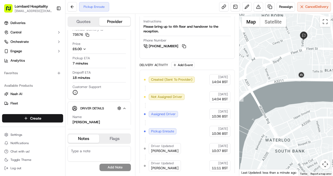
drag, startPoint x: 261, startPoint y: 97, endPoint x: 247, endPoint y: 100, distance: 14.4
click at [247, 100] on div at bounding box center [286, 95] width 94 height 162
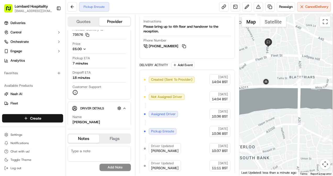
drag, startPoint x: 298, startPoint y: 93, endPoint x: 281, endPoint y: 94, distance: 16.8
click at [281, 94] on div at bounding box center [286, 95] width 94 height 162
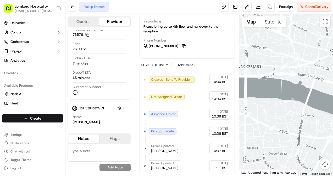
drag, startPoint x: 319, startPoint y: 96, endPoint x: 268, endPoint y: 85, distance: 52.1
click at [268, 85] on div at bounding box center [286, 95] width 94 height 162
drag, startPoint x: 320, startPoint y: 78, endPoint x: 274, endPoint y: 88, distance: 47.0
click at [274, 88] on div at bounding box center [286, 95] width 94 height 162
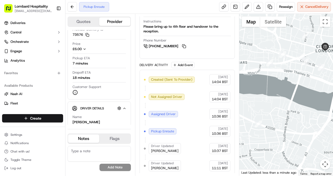
drag, startPoint x: 286, startPoint y: 92, endPoint x: 331, endPoint y: 73, distance: 48.8
click at [331, 73] on div at bounding box center [286, 95] width 94 height 162
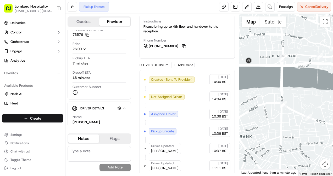
drag, startPoint x: 295, startPoint y: 77, endPoint x: 332, endPoint y: 79, distance: 38.0
click at [332, 79] on html "Lombard Hospitality yasiru@lombardh.co.uk Toggle Sidebar Deliveries Control Orc…" at bounding box center [166, 88] width 333 height 176
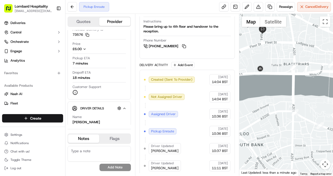
drag, startPoint x: 285, startPoint y: 76, endPoint x: 298, endPoint y: 82, distance: 13.9
click at [298, 82] on div at bounding box center [286, 95] width 94 height 162
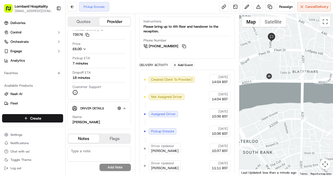
drag, startPoint x: 282, startPoint y: 73, endPoint x: 293, endPoint y: 82, distance: 14.3
click at [293, 82] on div at bounding box center [286, 95] width 94 height 162
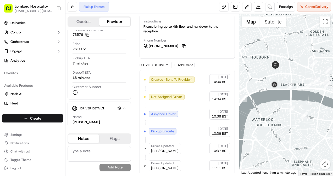
drag, startPoint x: 275, startPoint y: 107, endPoint x: 271, endPoint y: 104, distance: 5.1
click at [271, 104] on div at bounding box center [286, 95] width 94 height 162
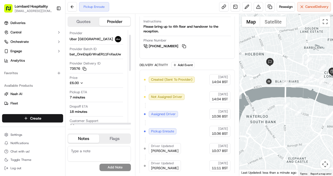
scroll to position [33, 6]
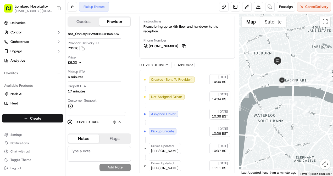
drag, startPoint x: 307, startPoint y: 92, endPoint x: 288, endPoint y: 92, distance: 18.3
click at [288, 92] on div at bounding box center [286, 95] width 94 height 162
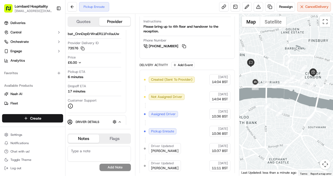
drag, startPoint x: 302, startPoint y: 97, endPoint x: 291, endPoint y: 101, distance: 11.8
click at [291, 101] on div at bounding box center [286, 95] width 94 height 162
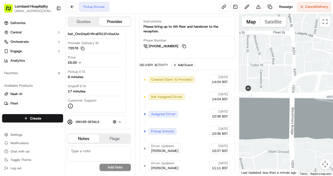
drag, startPoint x: 277, startPoint y: 99, endPoint x: 275, endPoint y: 98, distance: 3.1
click at [275, 98] on div at bounding box center [286, 95] width 94 height 162
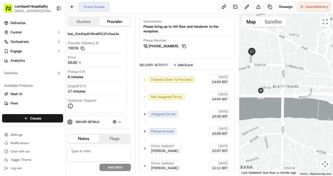
drag, startPoint x: 266, startPoint y: 132, endPoint x: 255, endPoint y: 128, distance: 11.3
click at [255, 128] on div at bounding box center [286, 95] width 94 height 162
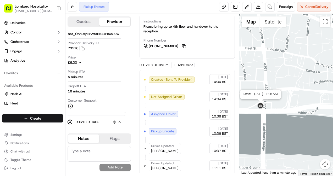
click at [261, 107] on img at bounding box center [260, 106] width 8 height 8
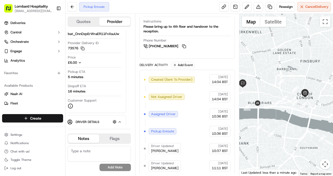
drag, startPoint x: 274, startPoint y: 110, endPoint x: 270, endPoint y: 110, distance: 4.2
click at [270, 110] on div at bounding box center [286, 95] width 94 height 162
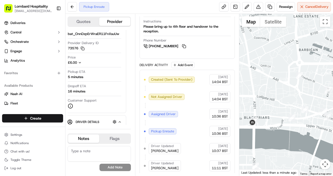
drag, startPoint x: 263, startPoint y: 124, endPoint x: 321, endPoint y: 120, distance: 58.2
click at [321, 120] on div at bounding box center [286, 95] width 94 height 162
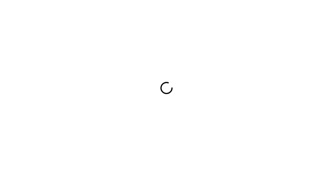
click at [238, 78] on div at bounding box center [166, 88] width 333 height 176
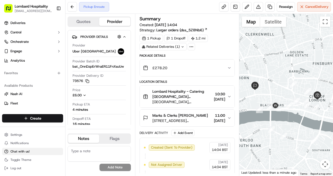
click at [18, 151] on span "Chat with us!" at bounding box center [19, 152] width 19 height 4
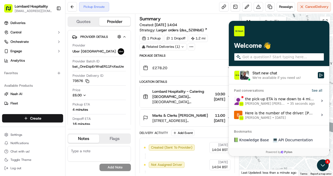
click at [273, 97] on div "the pick-up ETA is now down to 4 minutes. [PERSON_NAME] [PERSON_NAME] • 35 seco…" at bounding box center [280, 101] width 70 height 10
click at [234, 101] on button "View issue" at bounding box center [234, 101] width 0 height 0
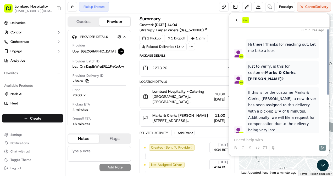
scroll to position [59, 0]
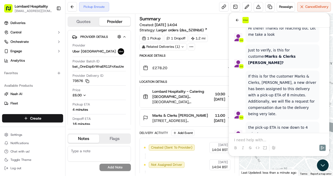
click at [262, 140] on p at bounding box center [279, 140] width 90 height 5
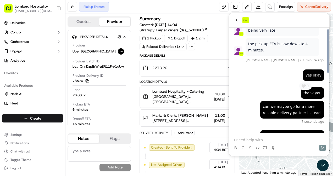
scroll to position [133, 0]
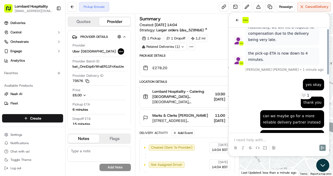
click at [321, 163] on icon "Open customer support" at bounding box center [322, 165] width 13 height 13
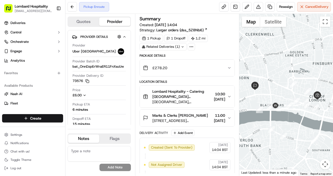
drag, startPoint x: 301, startPoint y: 123, endPoint x: 294, endPoint y: 118, distance: 8.7
click at [294, 118] on div at bounding box center [286, 95] width 94 height 162
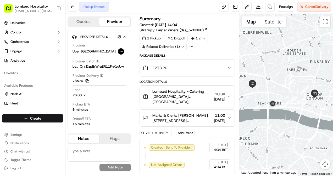
click at [265, 49] on div at bounding box center [286, 95] width 94 height 162
drag, startPoint x: 291, startPoint y: 115, endPoint x: 286, endPoint y: 114, distance: 5.3
click at [286, 114] on div at bounding box center [286, 95] width 94 height 162
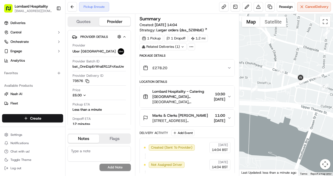
drag, startPoint x: 298, startPoint y: 103, endPoint x: 282, endPoint y: 100, distance: 15.7
click at [282, 100] on div at bounding box center [286, 95] width 94 height 162
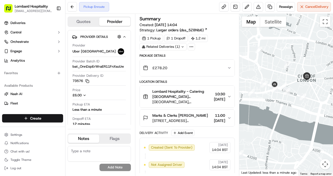
drag, startPoint x: 294, startPoint y: 104, endPoint x: 286, endPoint y: 104, distance: 7.6
click at [286, 104] on div at bounding box center [286, 95] width 94 height 162
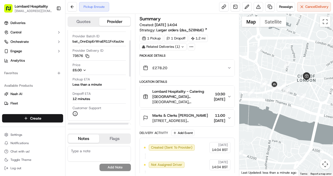
scroll to position [24, 0]
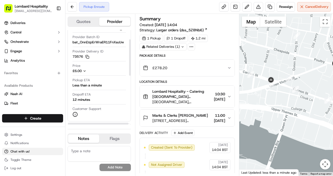
click at [21, 150] on span "Chat with us!" at bounding box center [19, 152] width 19 height 4
click at [22, 151] on span "Chat with us!" at bounding box center [19, 152] width 19 height 4
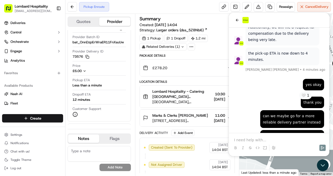
click at [307, 93] on span "🤍 1" at bounding box center [305, 95] width 8 height 5
click at [323, 161] on icon "Open customer support" at bounding box center [322, 165] width 13 height 13
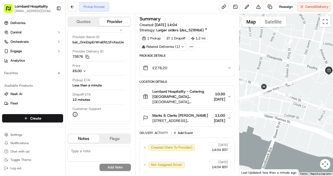
drag, startPoint x: 288, startPoint y: 97, endPoint x: 278, endPoint y: 106, distance: 13.5
click at [278, 106] on div at bounding box center [286, 95] width 94 height 162
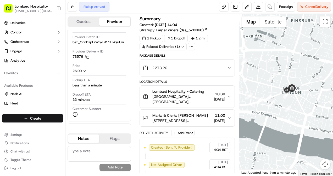
drag, startPoint x: 285, startPoint y: 125, endPoint x: 273, endPoint y: 121, distance: 12.3
click at [273, 121] on div at bounding box center [286, 95] width 94 height 162
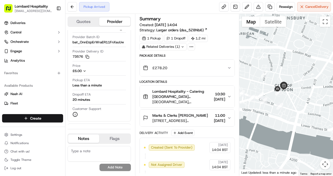
drag, startPoint x: 294, startPoint y: 102, endPoint x: 290, endPoint y: 102, distance: 3.9
click at [290, 102] on div at bounding box center [286, 95] width 94 height 162
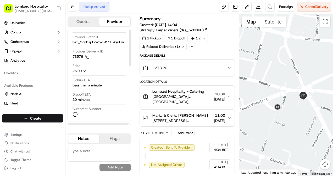
scroll to position [0, 0]
